Goal: Find specific page/section: Find specific page/section

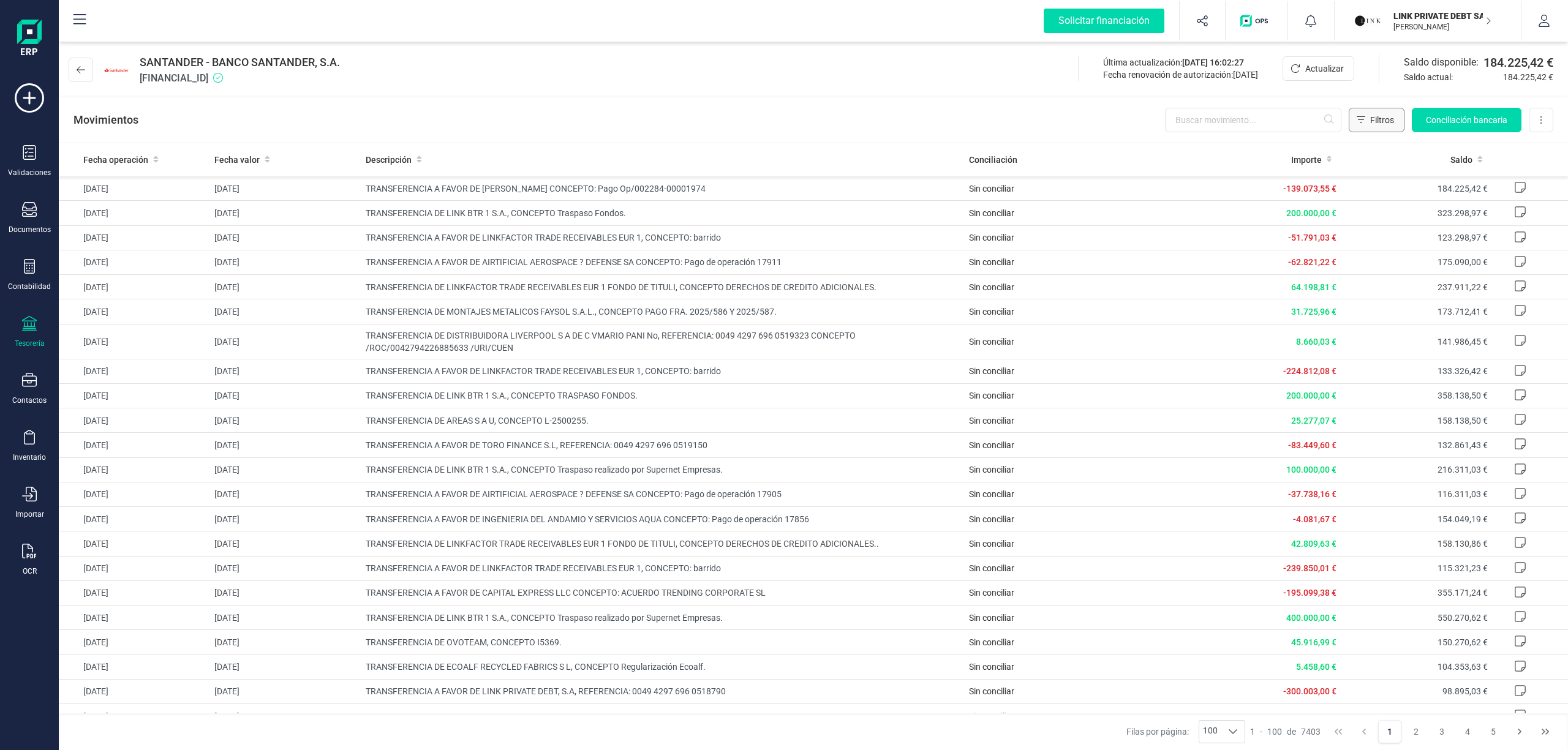
click at [1385, 117] on span "Filtros" at bounding box center [1382, 120] width 24 height 12
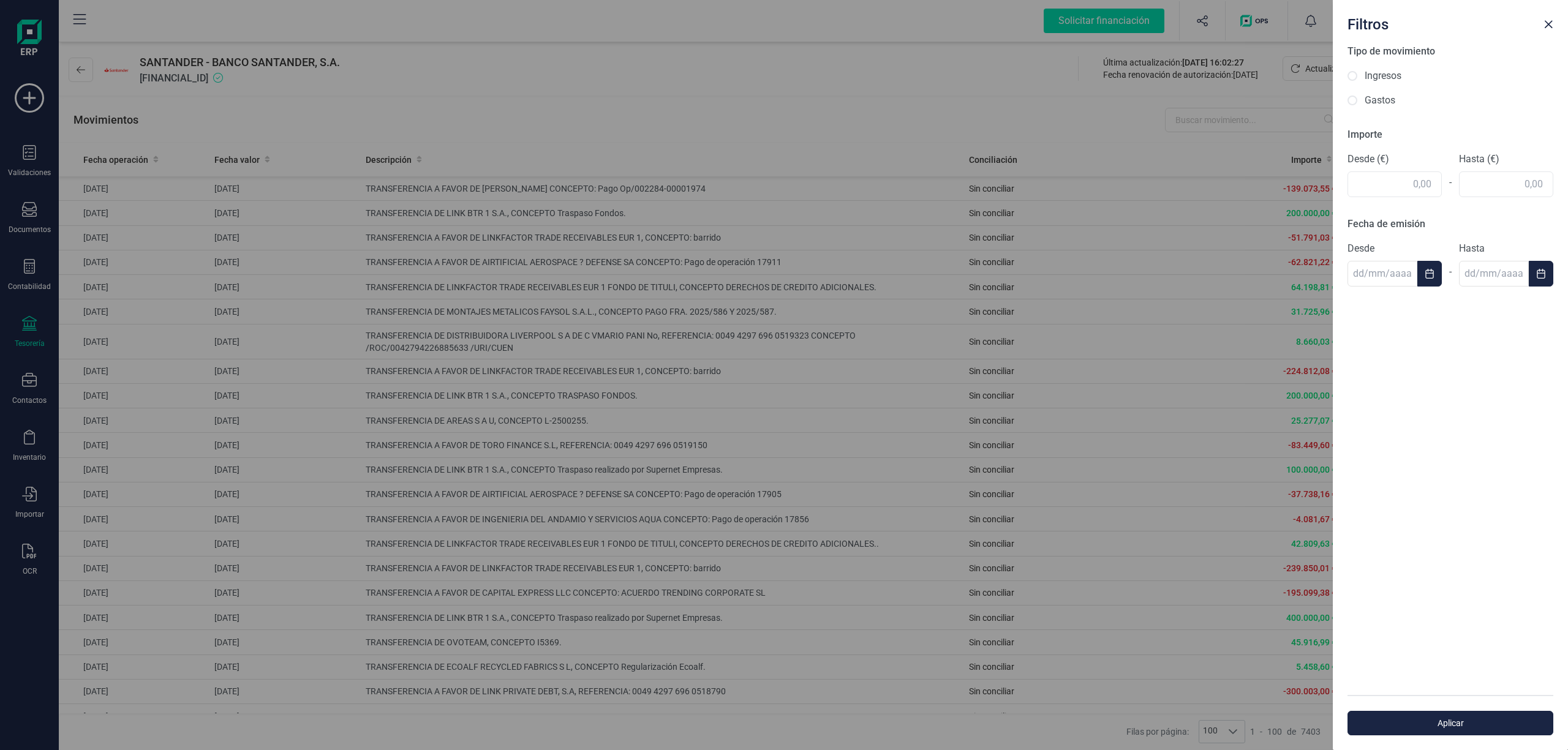
click at [1360, 75] on div "Ingresos" at bounding box center [1450, 76] width 206 height 15
click at [1355, 74] on input "Ingresos" at bounding box center [1352, 76] width 10 height 10
radio input "true"
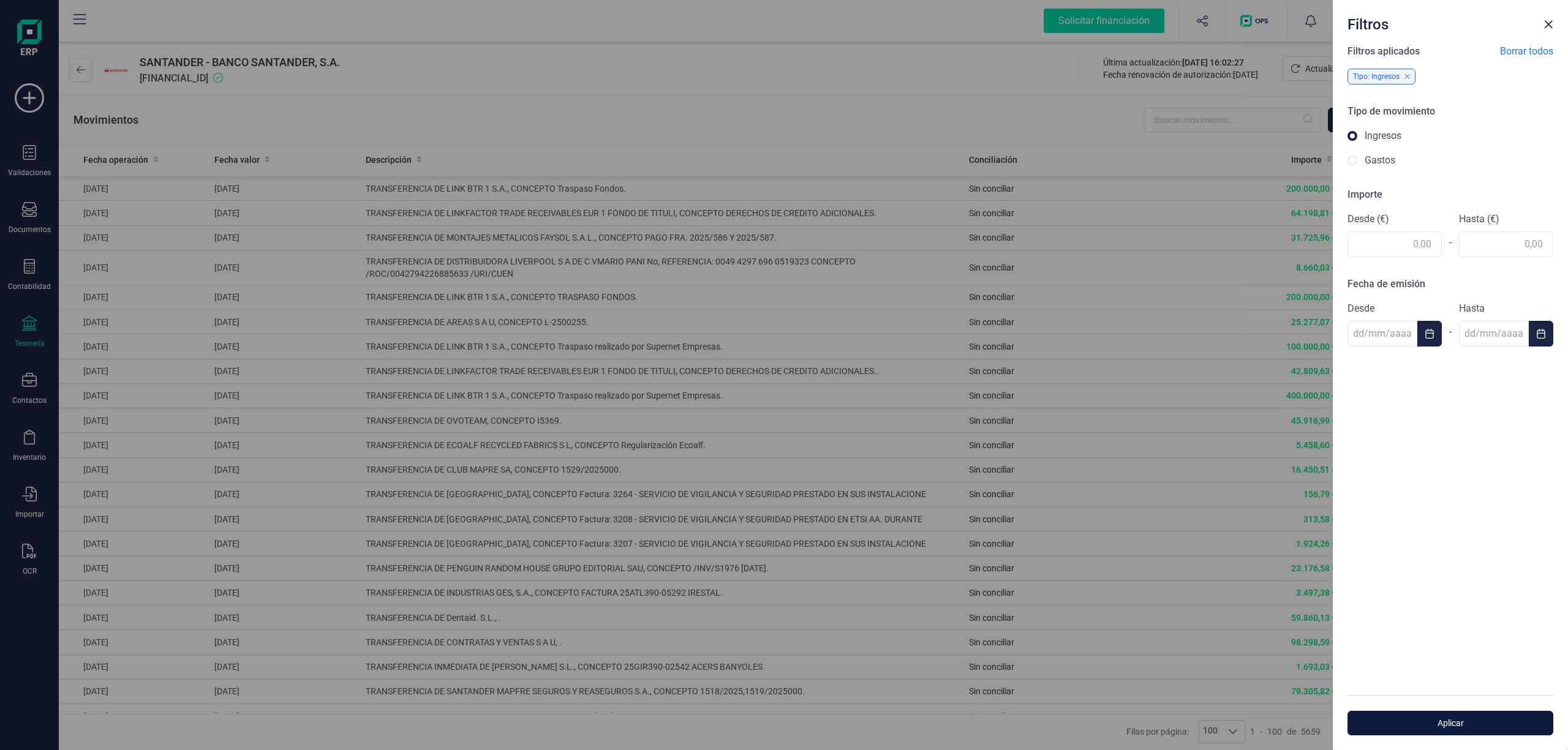
click at [1449, 725] on span "Aplicar" at bounding box center [1450, 723] width 178 height 12
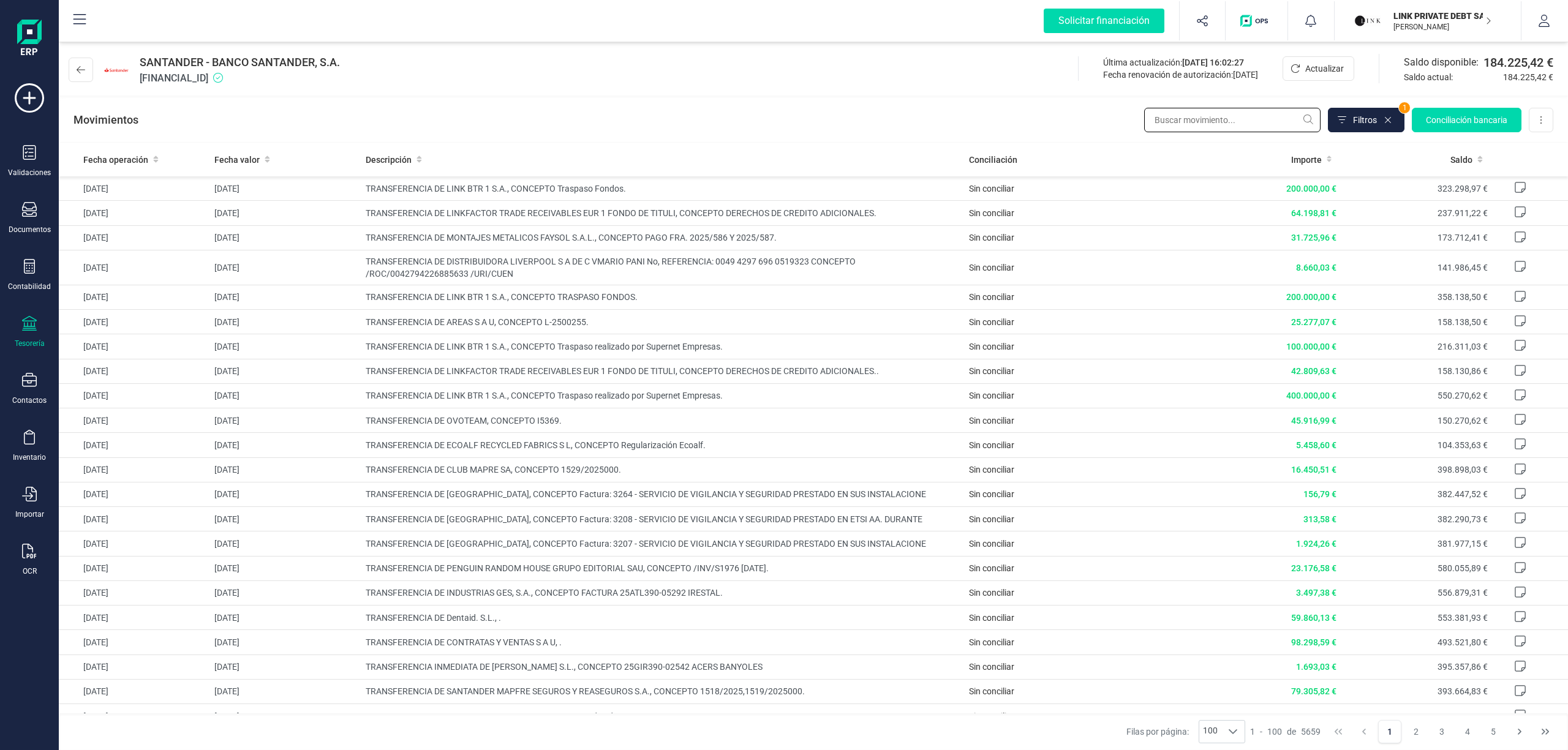
click at [1160, 125] on input "text" at bounding box center [1232, 119] width 177 height 25
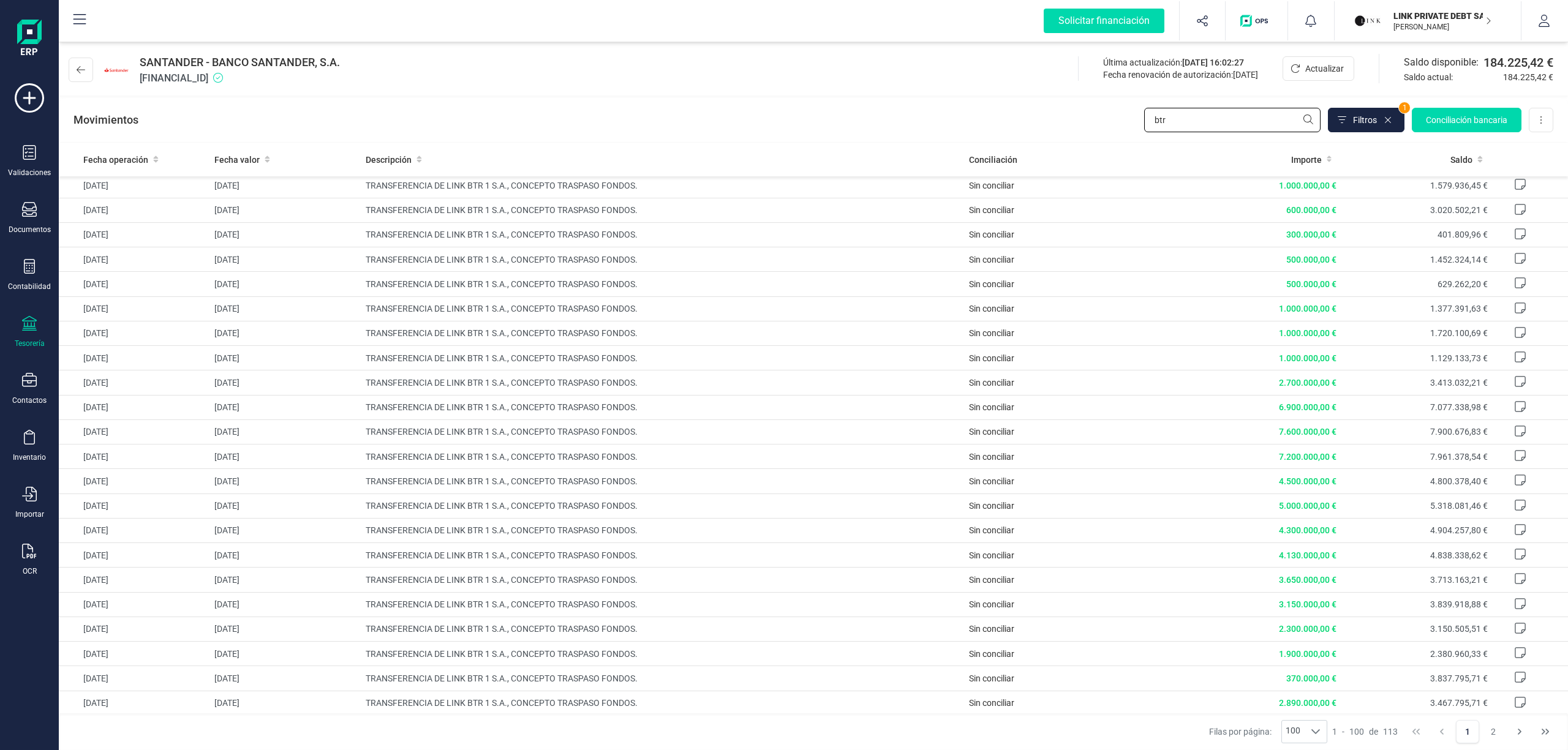
scroll to position [1965, 0]
drag, startPoint x: 1172, startPoint y: 123, endPoint x: 1032, endPoint y: 113, distance: 140.4
click at [1032, 113] on div "Movimientos btr Filtros 1 Conciliación bancaria Descargar Excel Eliminar cuenta" at bounding box center [813, 120] width 1509 height 44
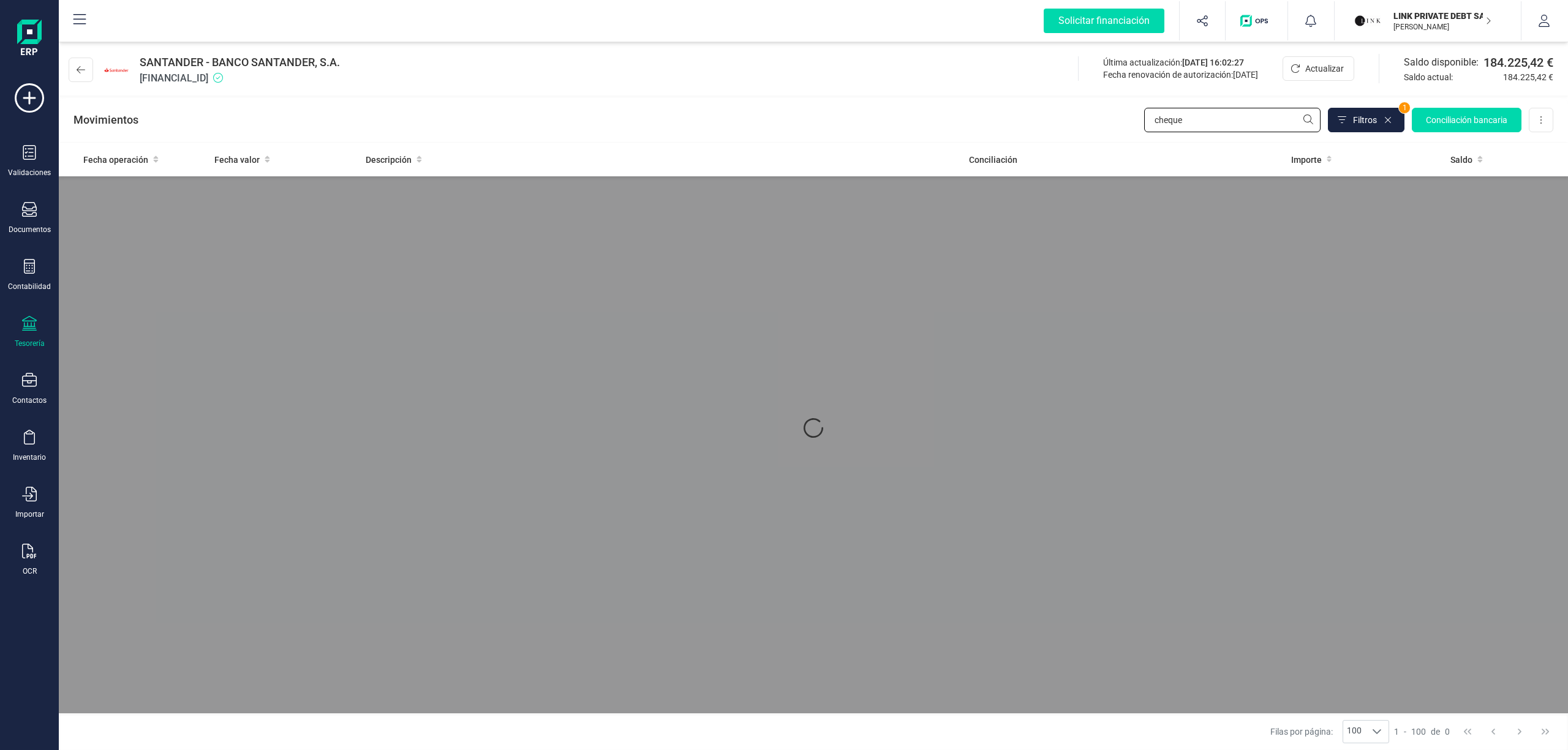
scroll to position [0, 0]
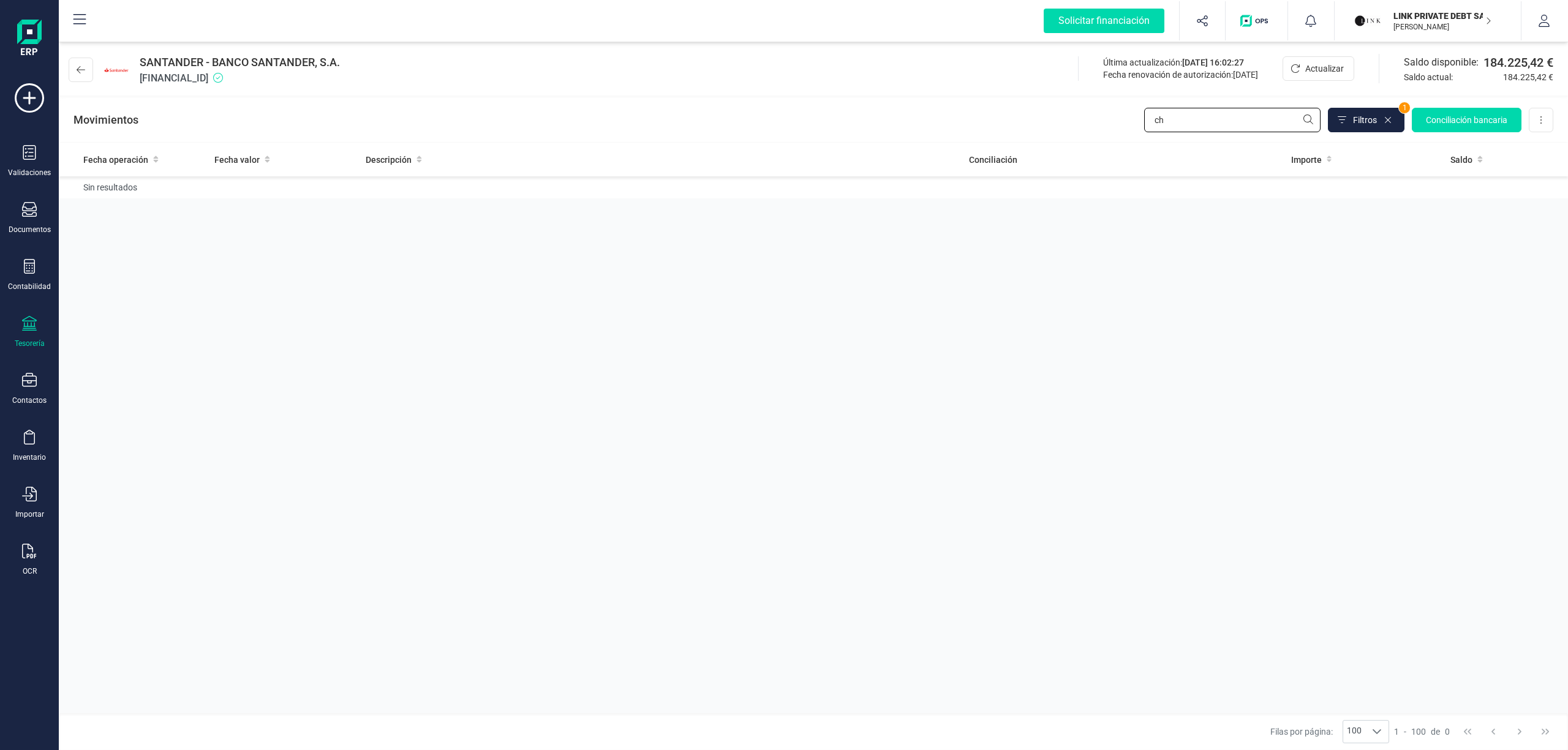
type input "c"
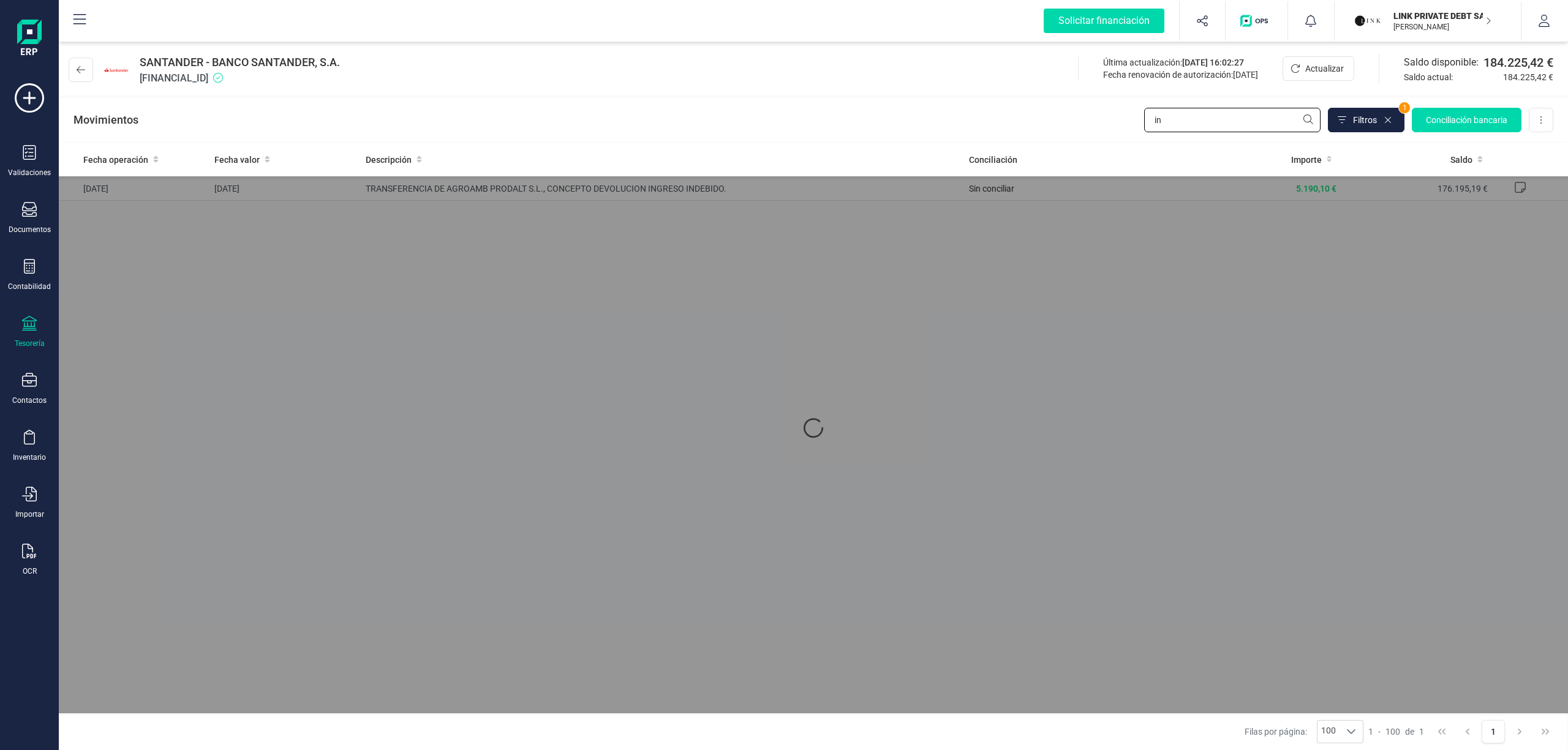
type input "i"
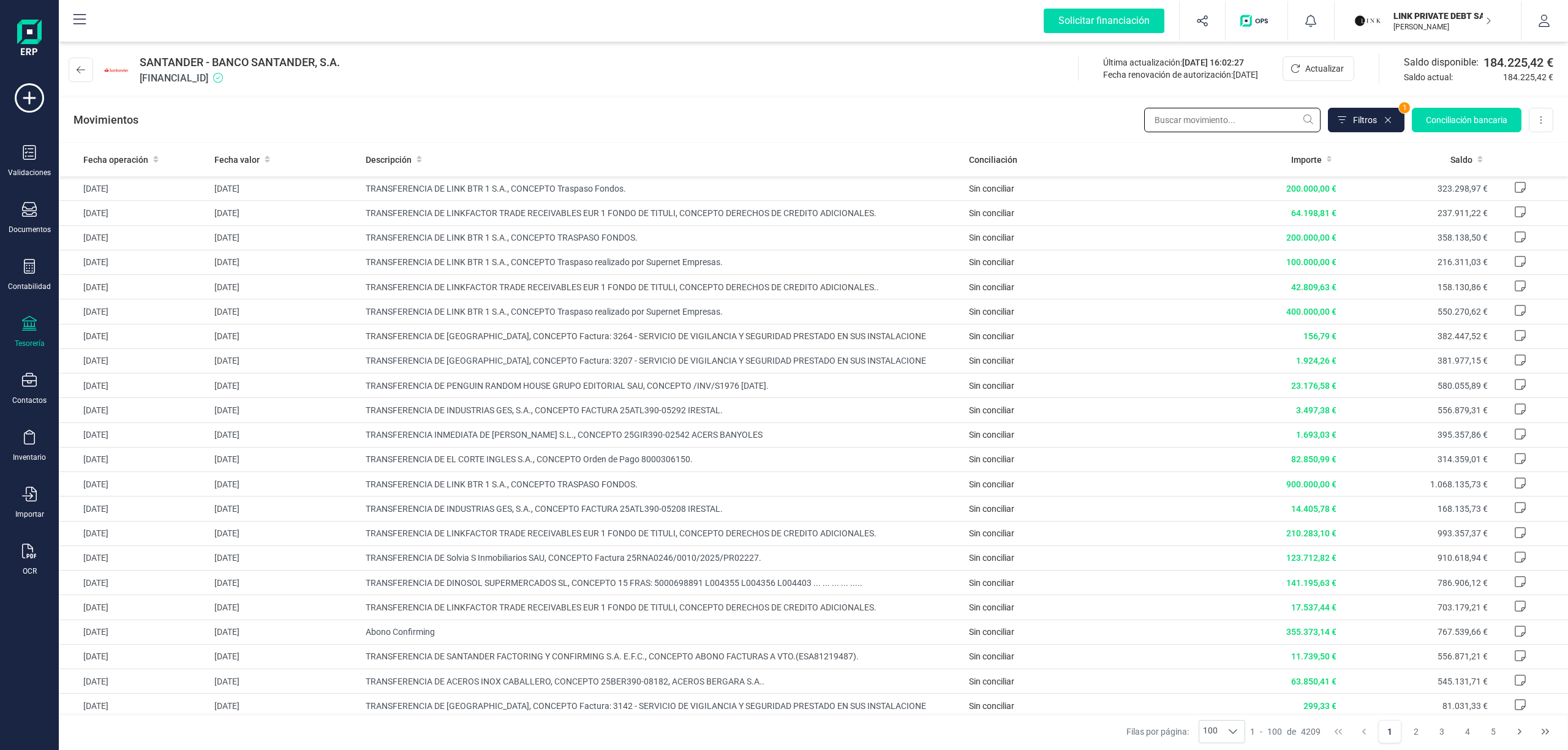
click at [1179, 117] on input "text" at bounding box center [1232, 119] width 177 height 25
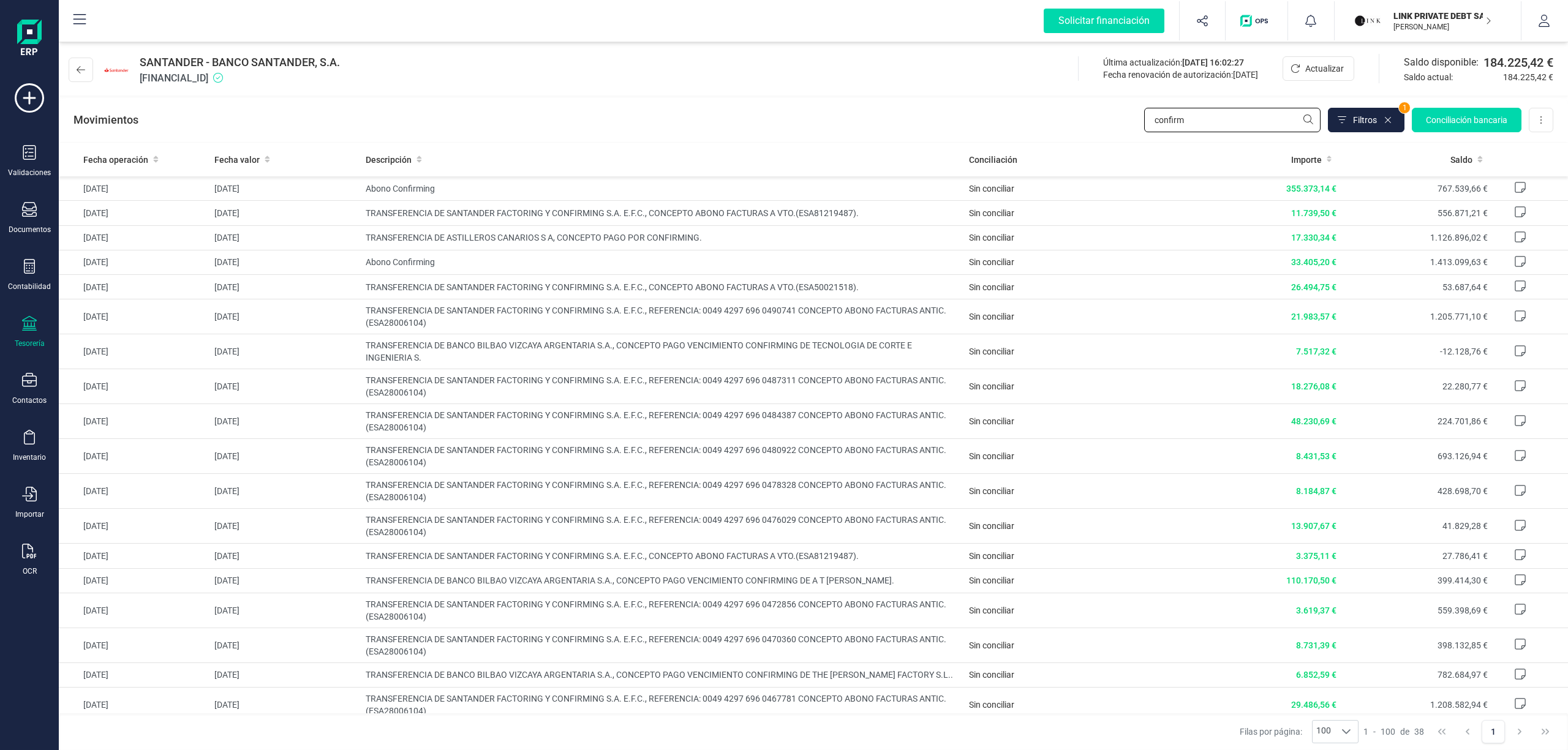
click at [1201, 119] on input "confirm" at bounding box center [1232, 119] width 177 height 25
drag, startPoint x: 1204, startPoint y: 123, endPoint x: 932, endPoint y: 98, distance: 273.1
click at [932, 98] on div "Movimientos confirm Filtros 1 Conciliación bancaria Descargar Excel Eliminar cu…" at bounding box center [813, 120] width 1509 height 44
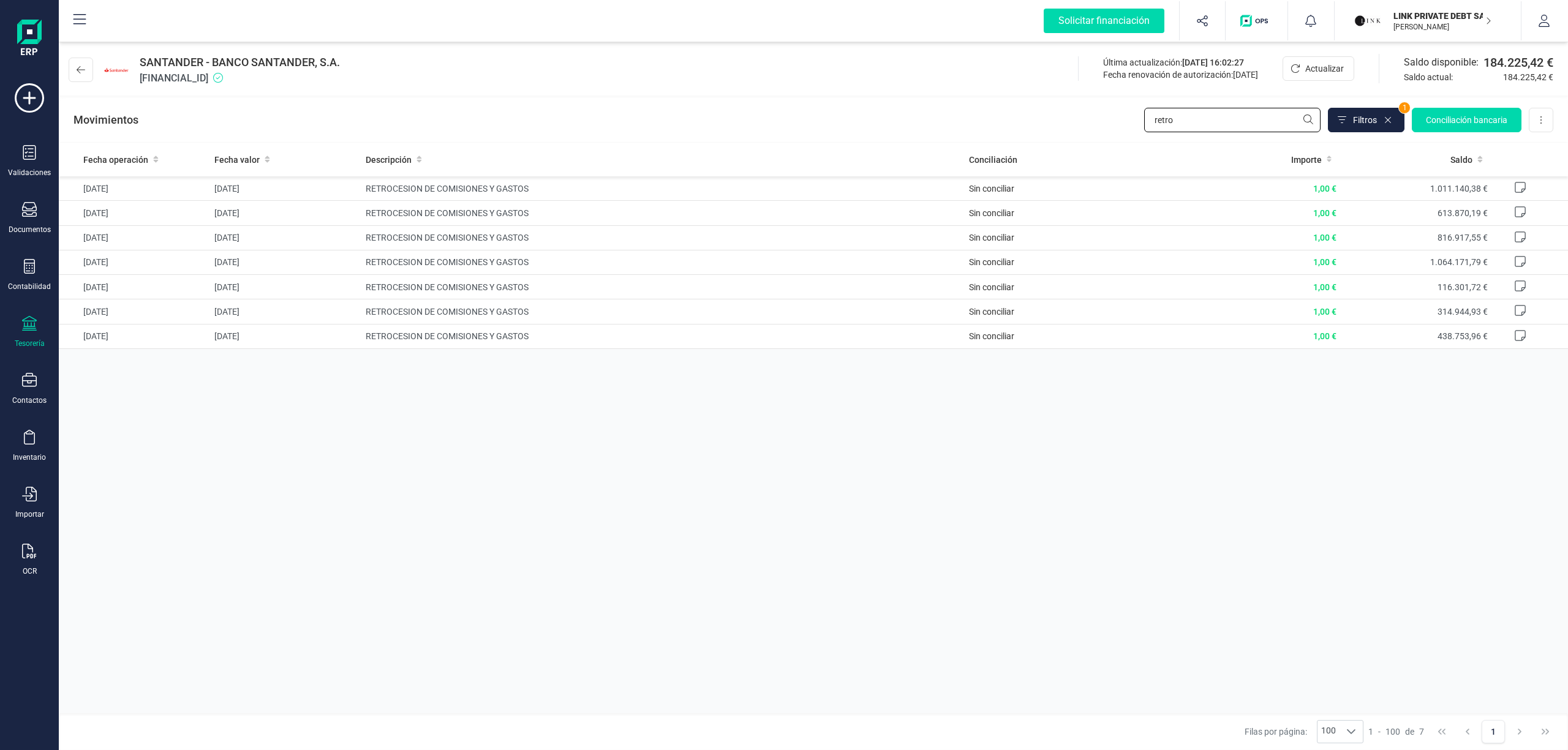
type input "retro"
